Goal: Check status: Check status

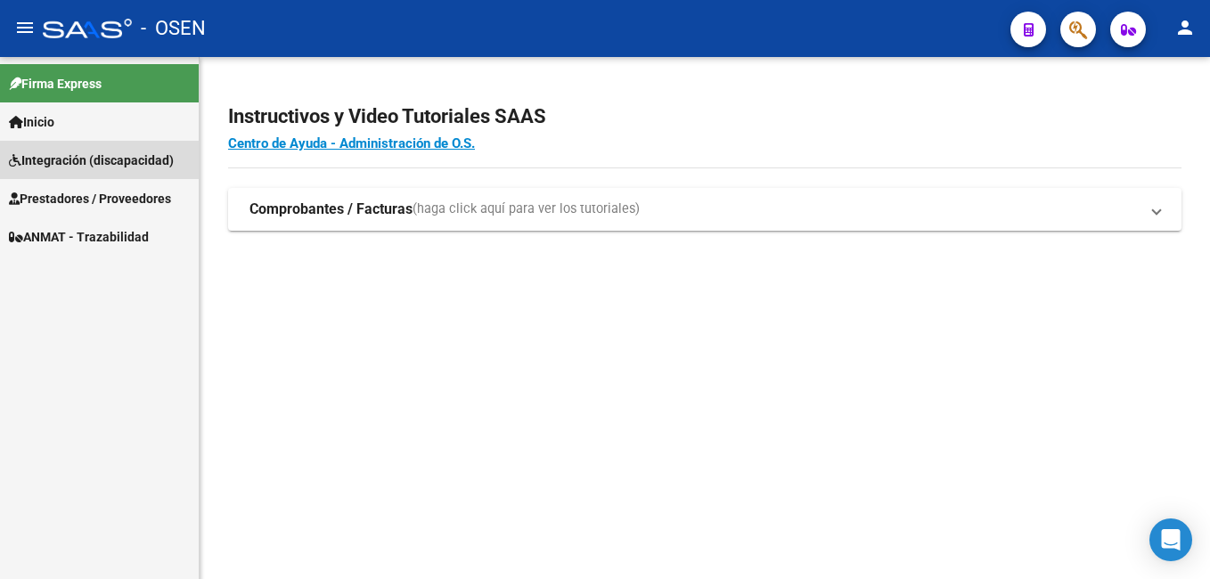
click at [61, 153] on span "Integración (discapacidad)" at bounding box center [91, 161] width 165 height 20
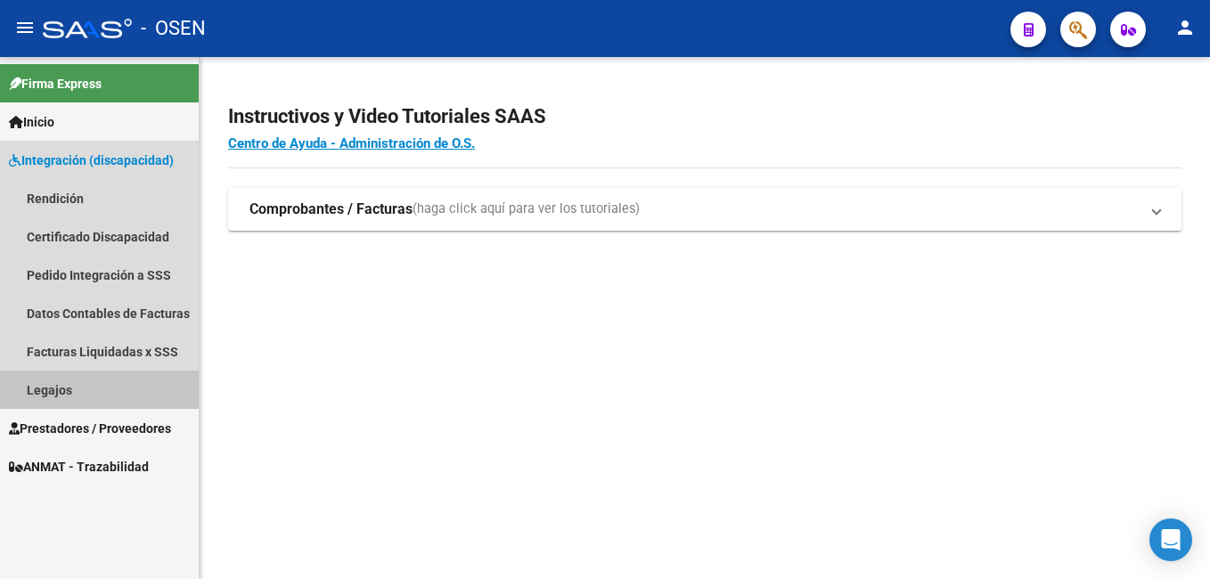
click at [49, 382] on link "Legajos" at bounding box center [99, 390] width 199 height 38
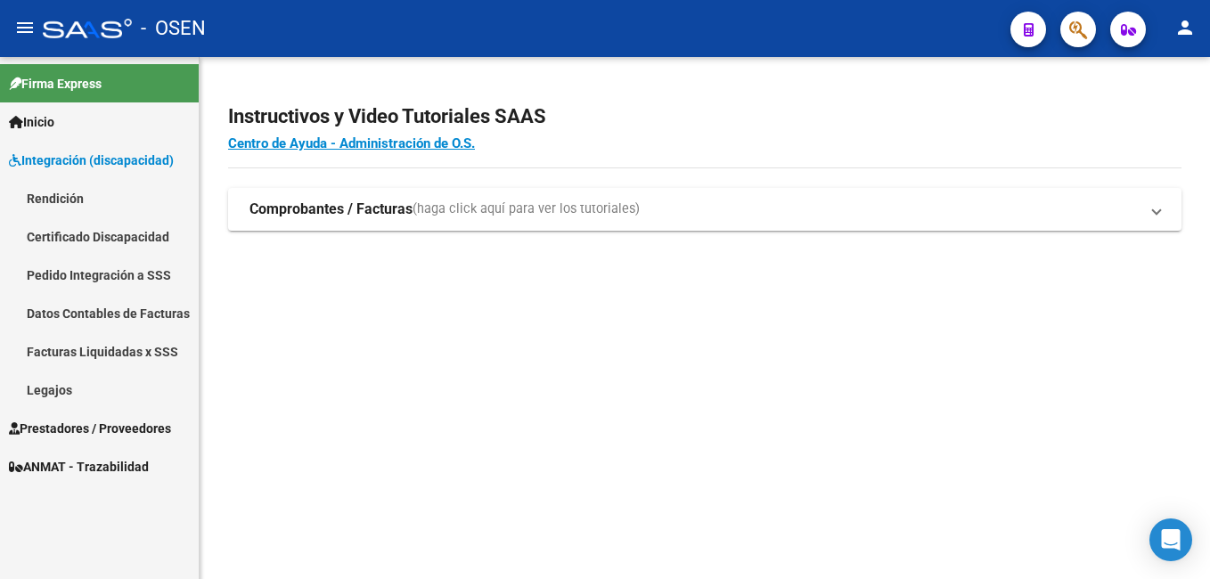
click at [60, 387] on link "Legajos" at bounding box center [99, 390] width 199 height 38
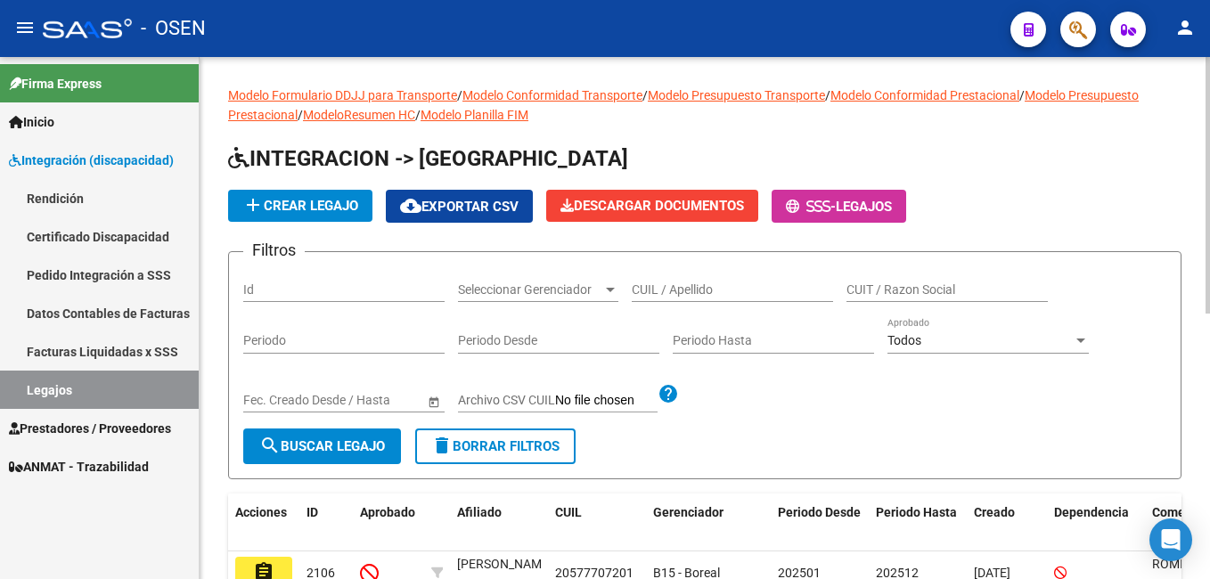
click at [640, 278] on div "CUIL / Apellido" at bounding box center [732, 284] width 201 height 36
type input "2106"
click at [320, 452] on span "search Buscar Legajo" at bounding box center [322, 446] width 126 height 16
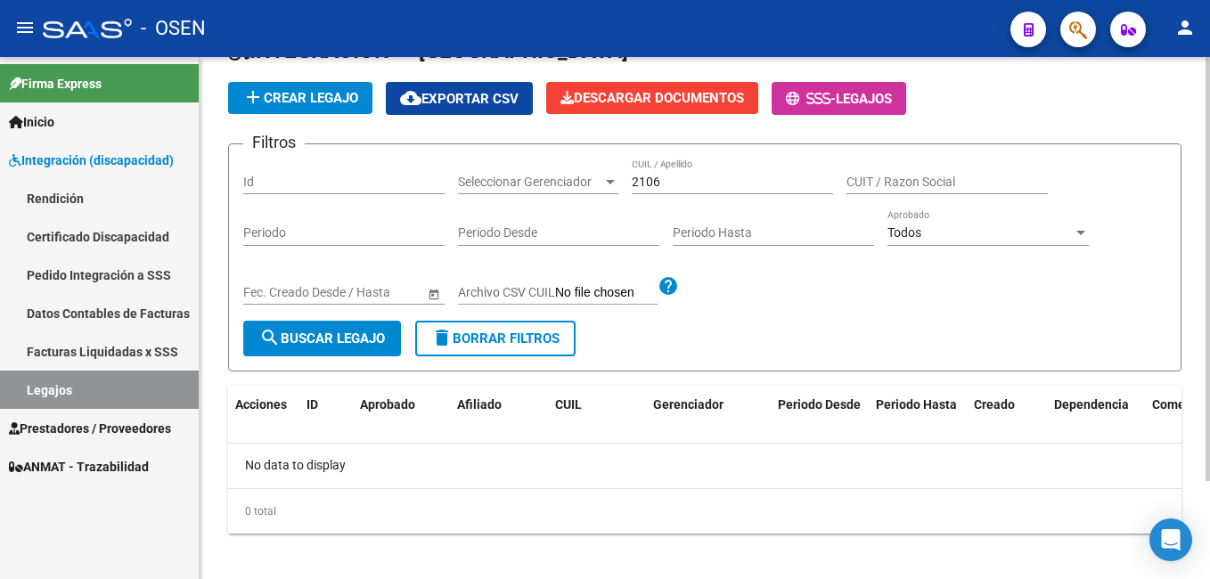
scroll to position [120, 0]
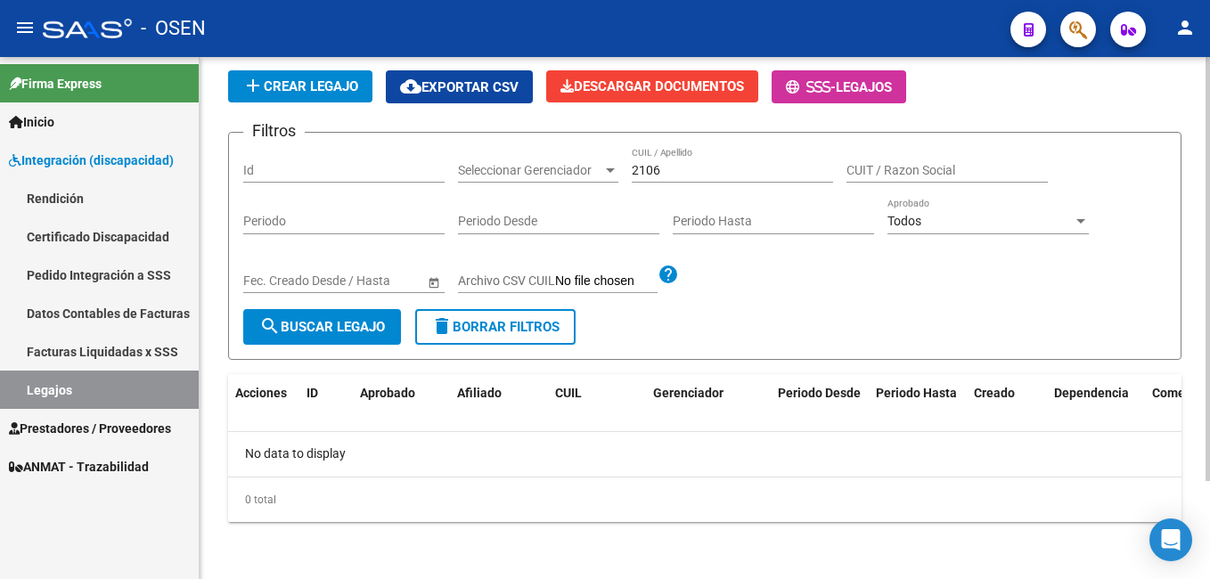
click at [313, 326] on span "search Buscar Legajo" at bounding box center [322, 327] width 126 height 16
click at [73, 384] on link "Legajos" at bounding box center [99, 390] width 199 height 38
click at [325, 327] on span "search Buscar Legajo" at bounding box center [322, 327] width 126 height 16
drag, startPoint x: 673, startPoint y: 167, endPoint x: 631, endPoint y: 167, distance: 42.8
click at [631, 167] on div "Filtros Id Seleccionar Gerenciador Seleccionar Gerenciador 2106 CUIL / Apellido…" at bounding box center [704, 228] width 923 height 162
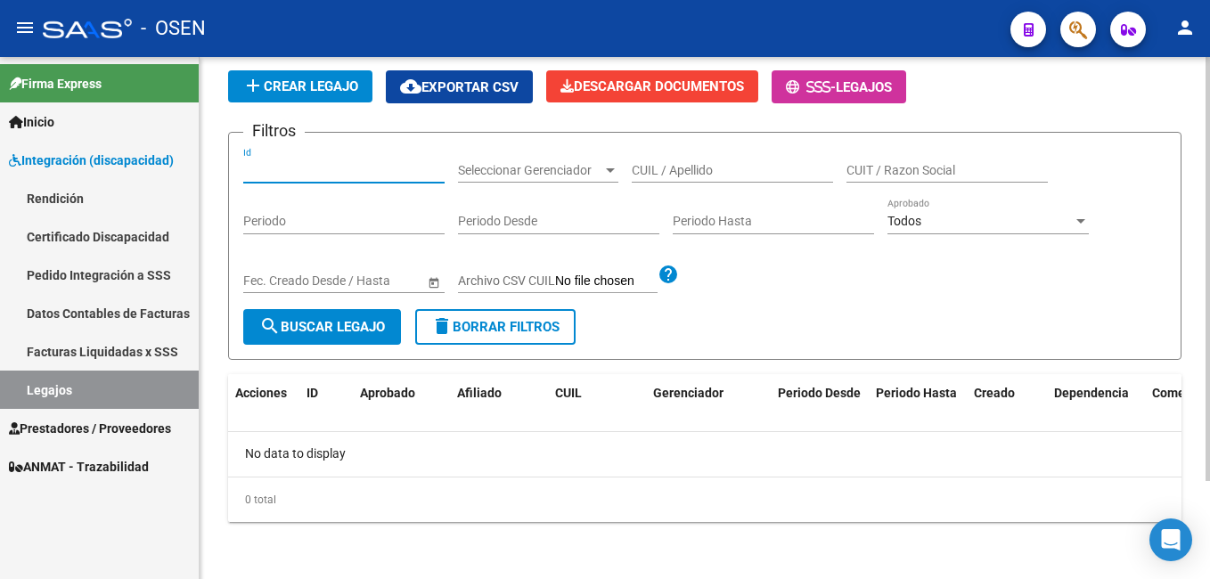
click at [329, 171] on input "Id" at bounding box center [343, 170] width 201 height 15
type input "2106"
click at [300, 319] on span "search Buscar Legajo" at bounding box center [322, 327] width 126 height 16
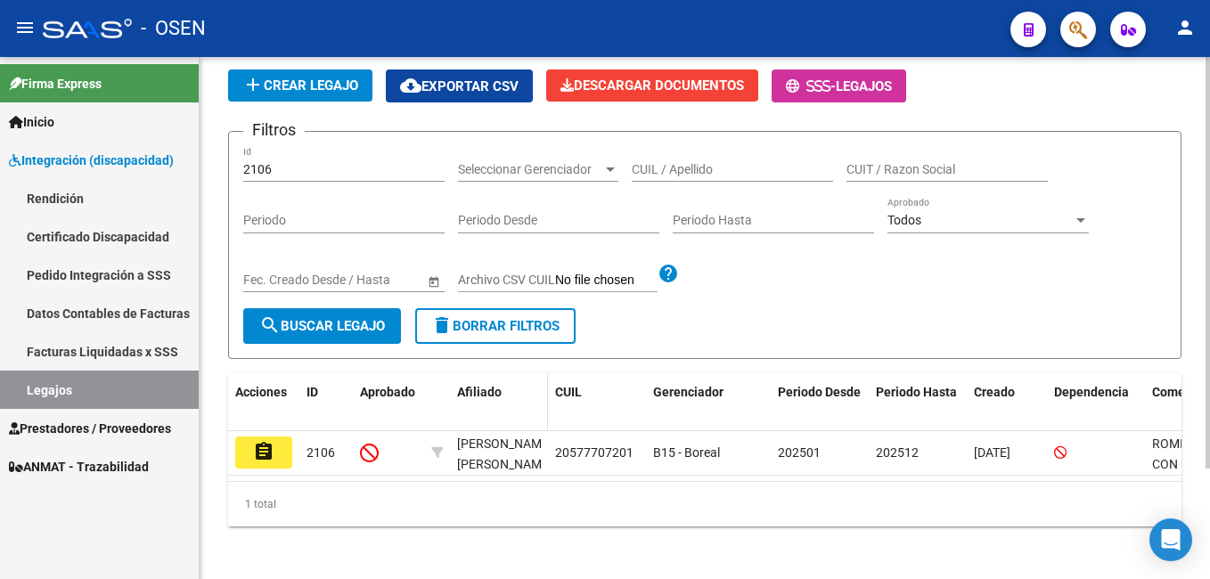
scroll to position [140, 0]
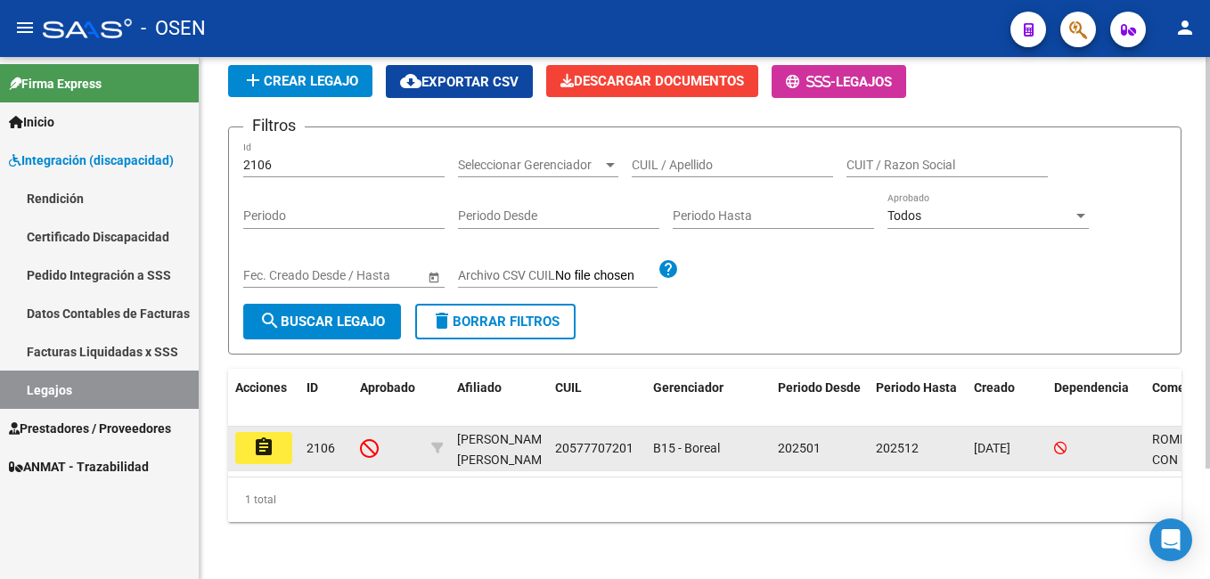
click at [277, 432] on button "assignment" at bounding box center [263, 448] width 57 height 32
